Goal: Information Seeking & Learning: Learn about a topic

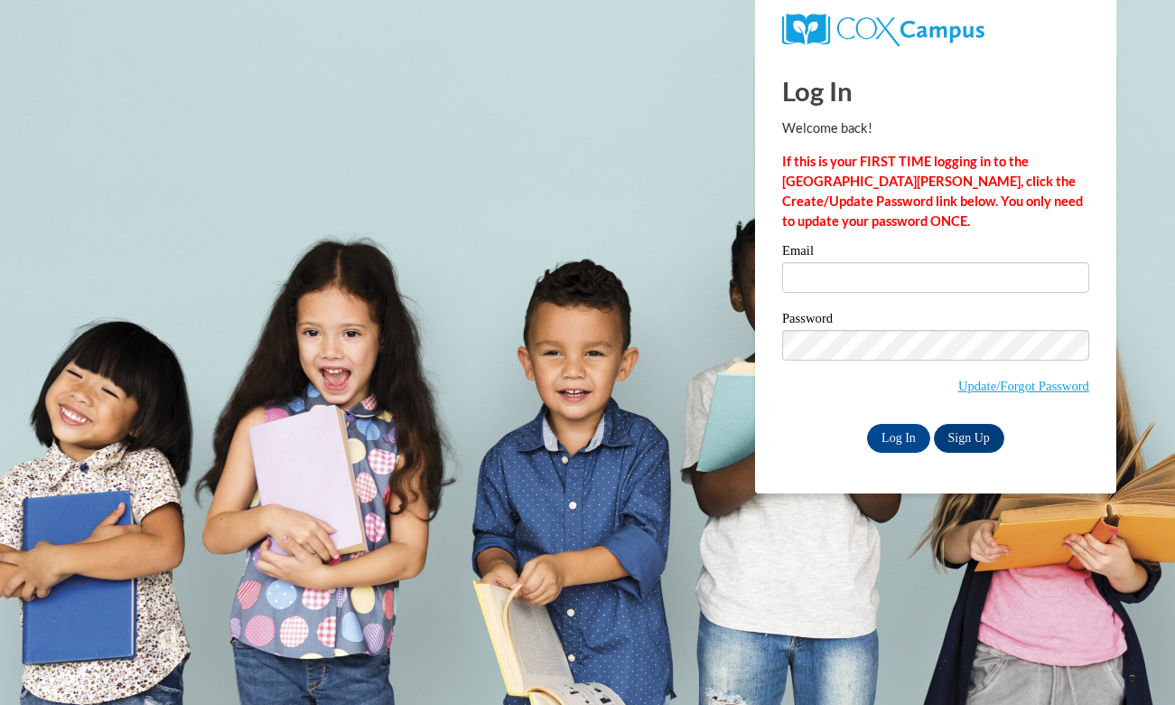
type input "[EMAIL_ADDRESS][DOMAIN_NAME]"
click at [893, 430] on input "Log In" at bounding box center [898, 438] width 63 height 29
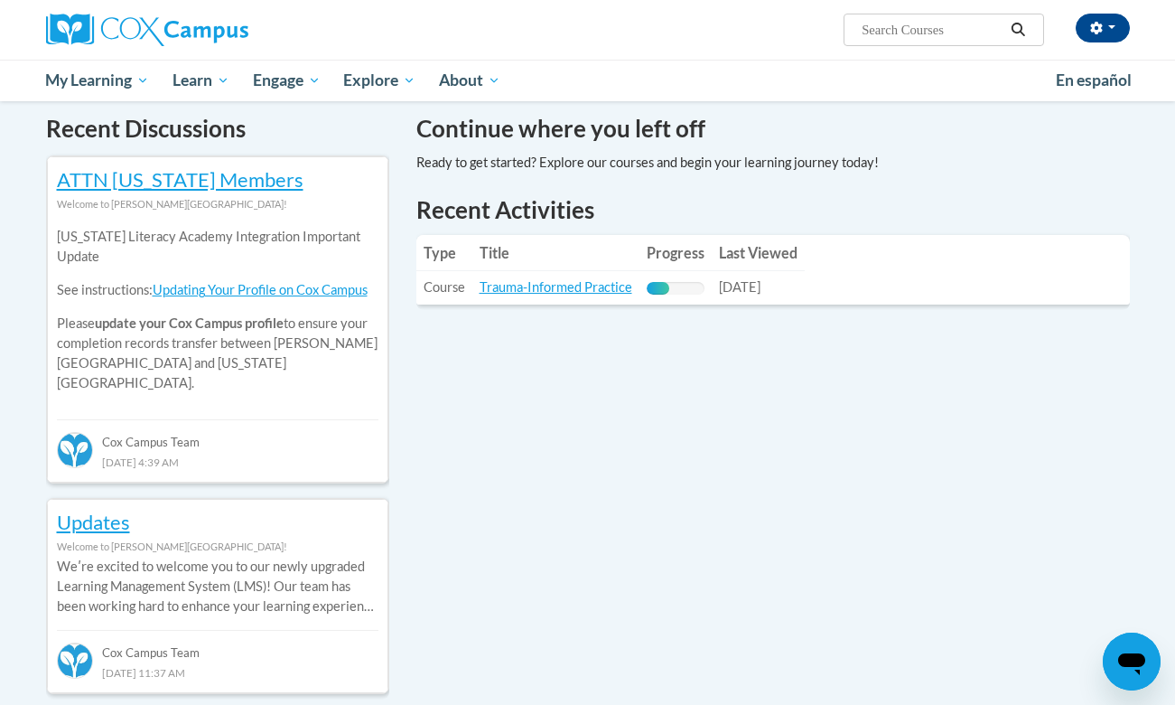
scroll to position [552, 0]
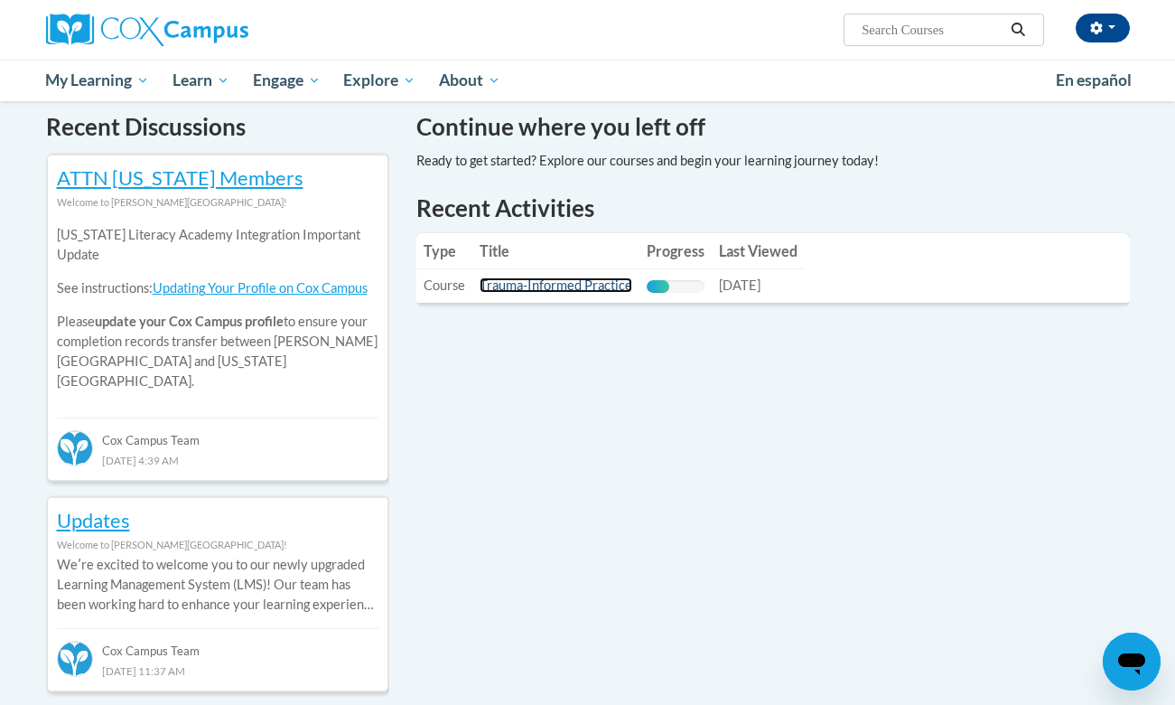
click at [609, 286] on link "Trauma-Informed Practice" at bounding box center [556, 284] width 153 height 15
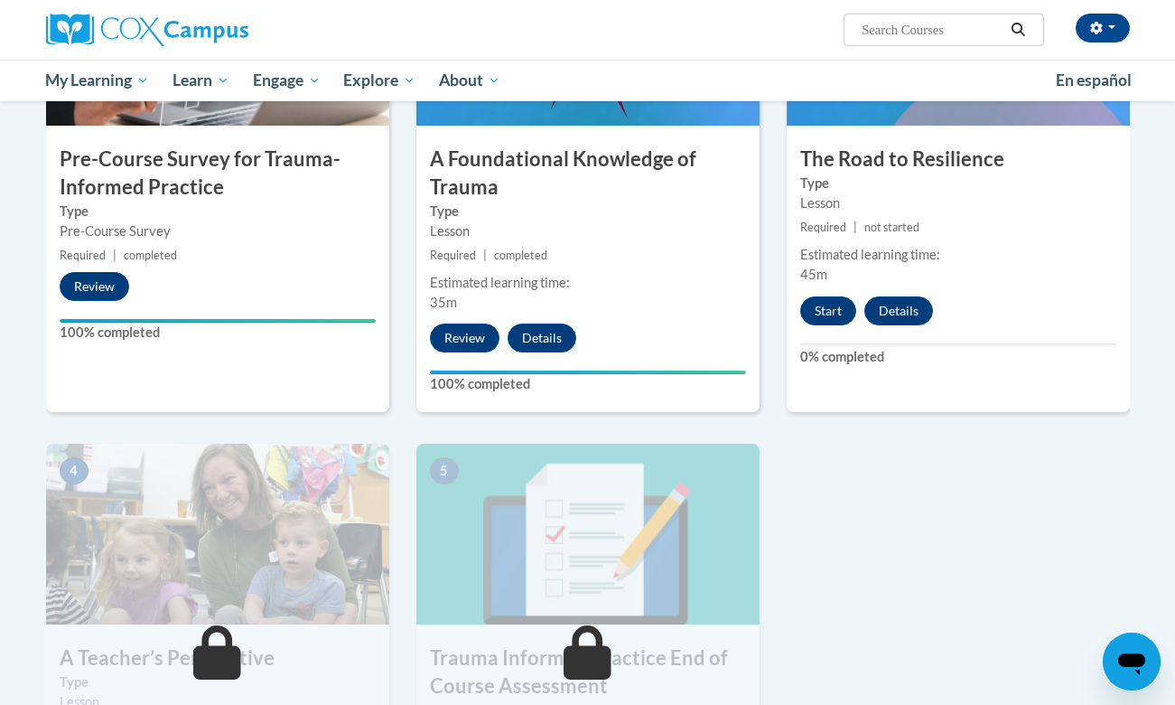
scroll to position [585, 0]
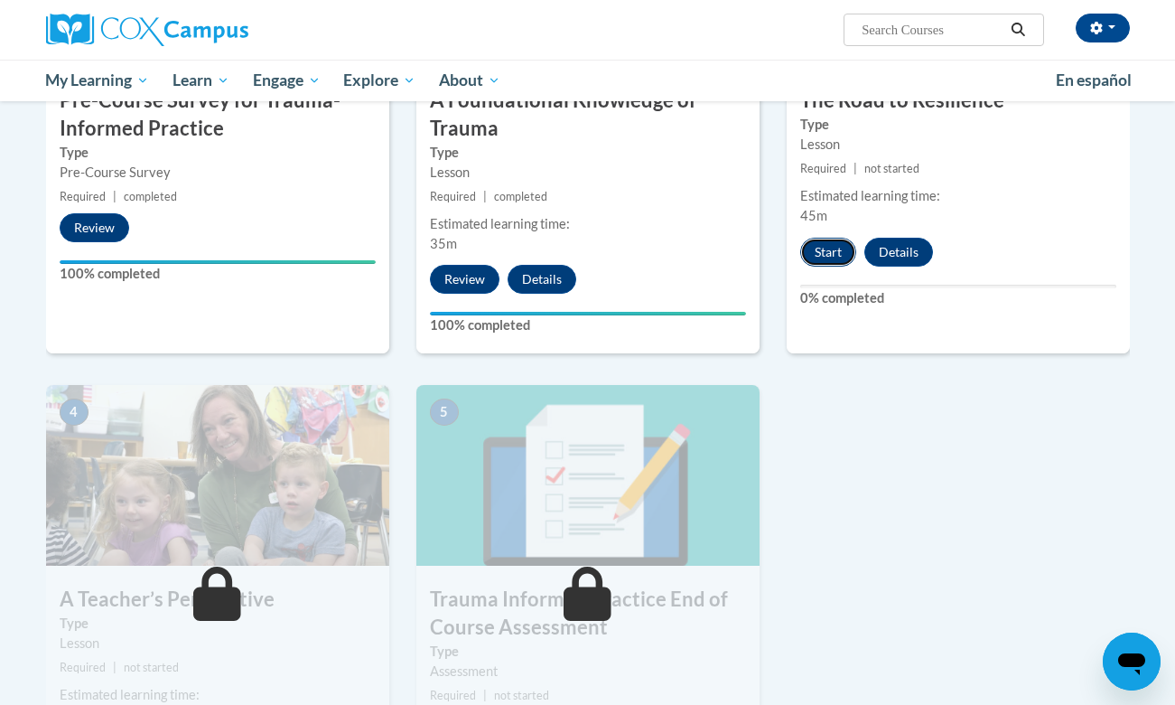
click at [840, 259] on button "Start" at bounding box center [828, 252] width 56 height 29
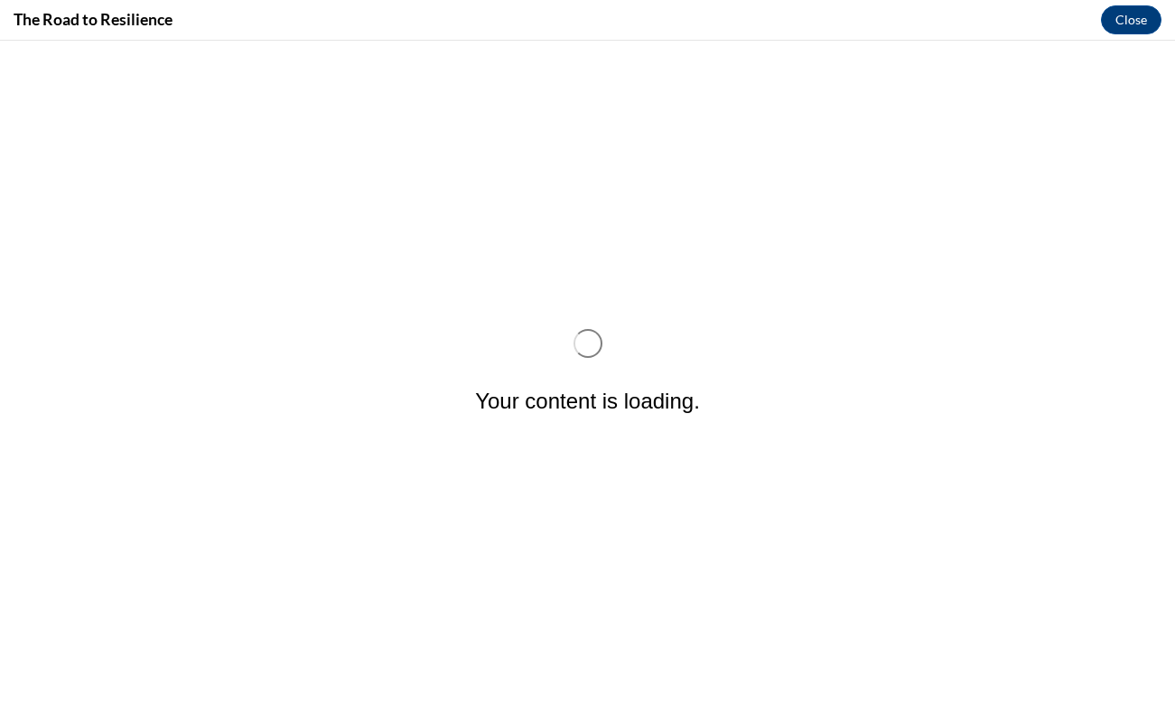
scroll to position [0, 0]
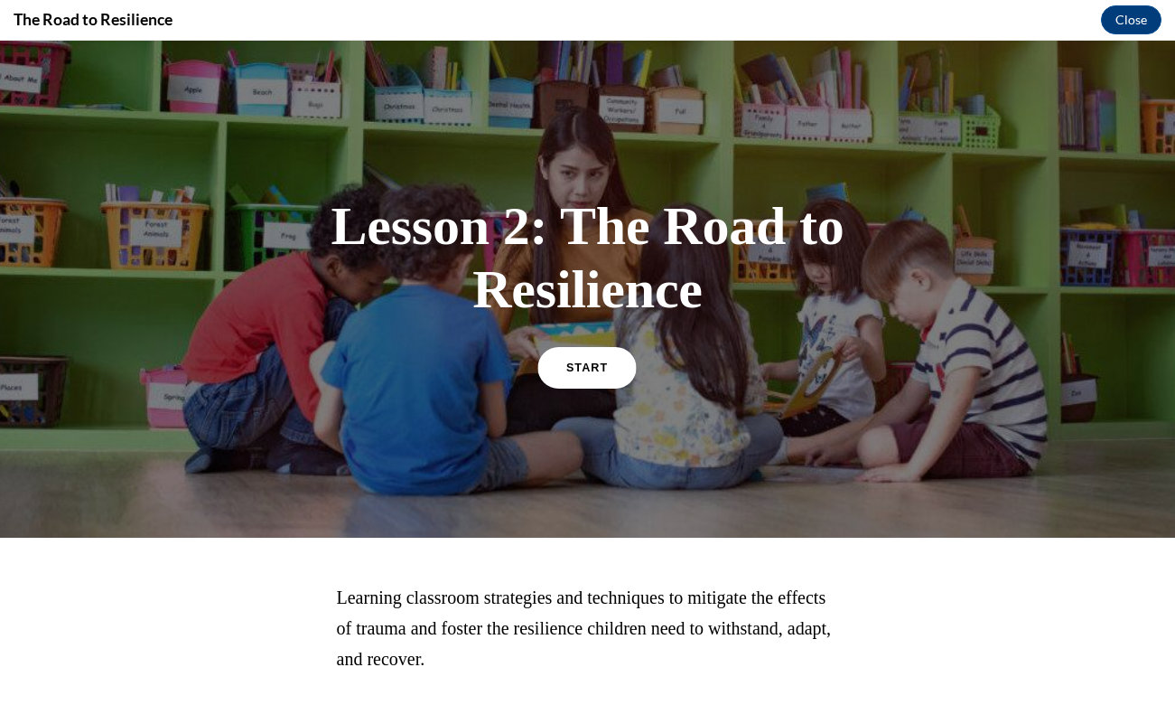
click at [604, 375] on link "START" at bounding box center [587, 367] width 98 height 42
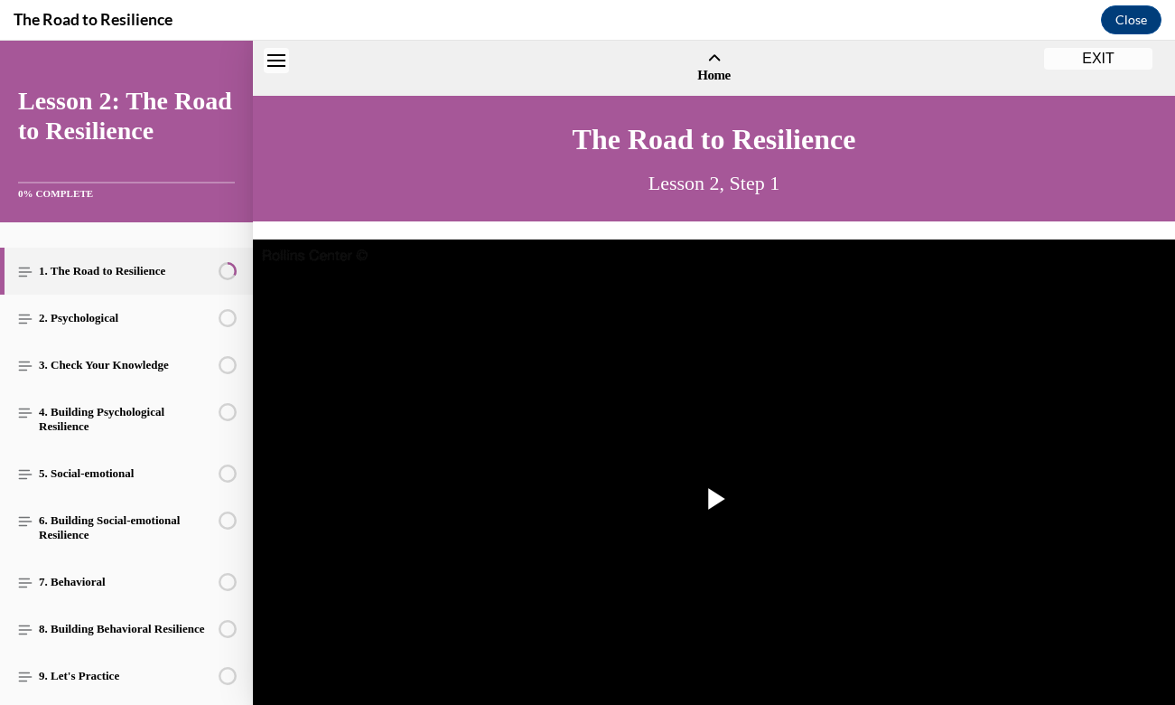
scroll to position [55, 0]
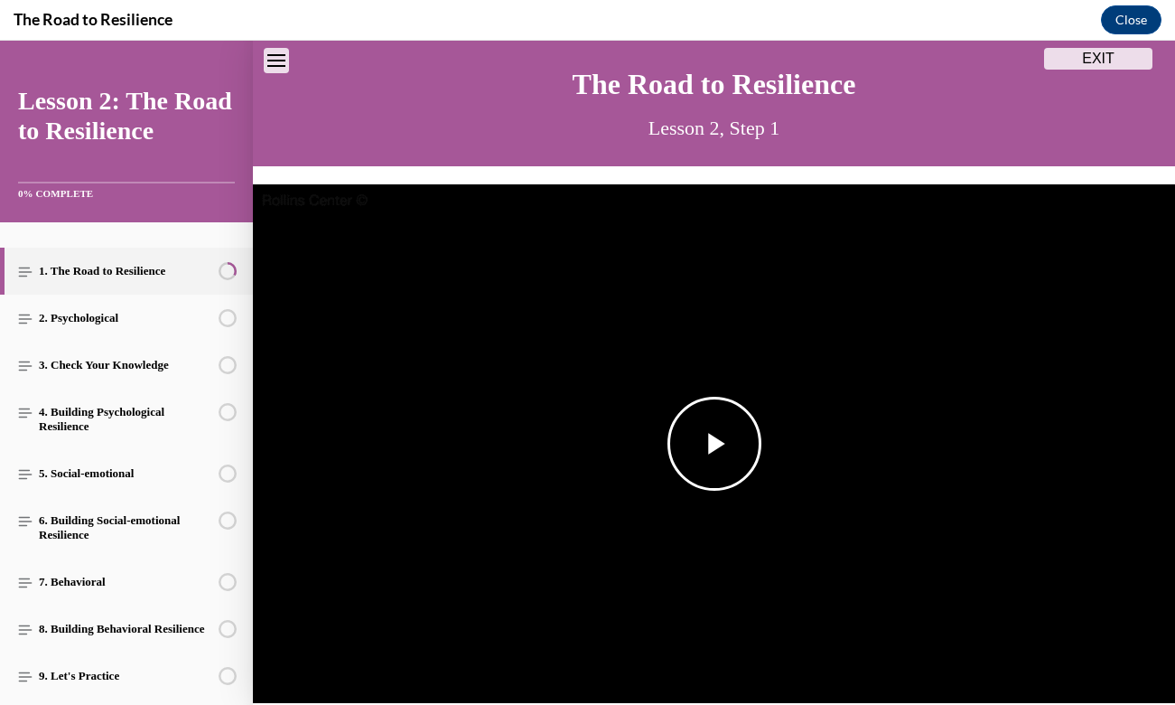
click at [715, 444] on span "Video player" at bounding box center [715, 444] width 0 height 0
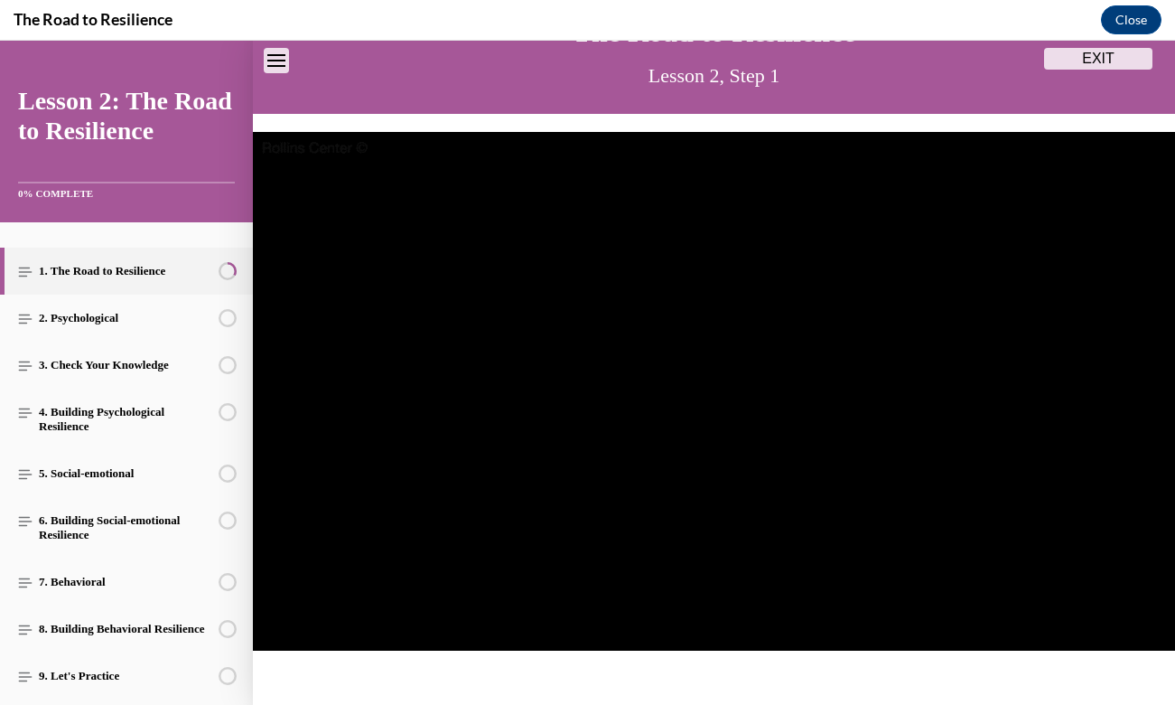
scroll to position [106, 0]
